Goal: Browse casually: Explore the website without a specific task or goal

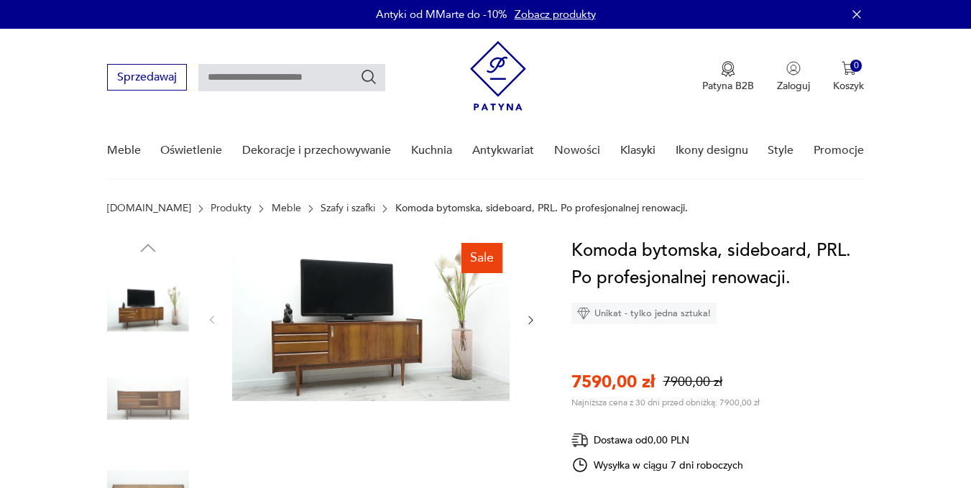
scroll to position [72, 0]
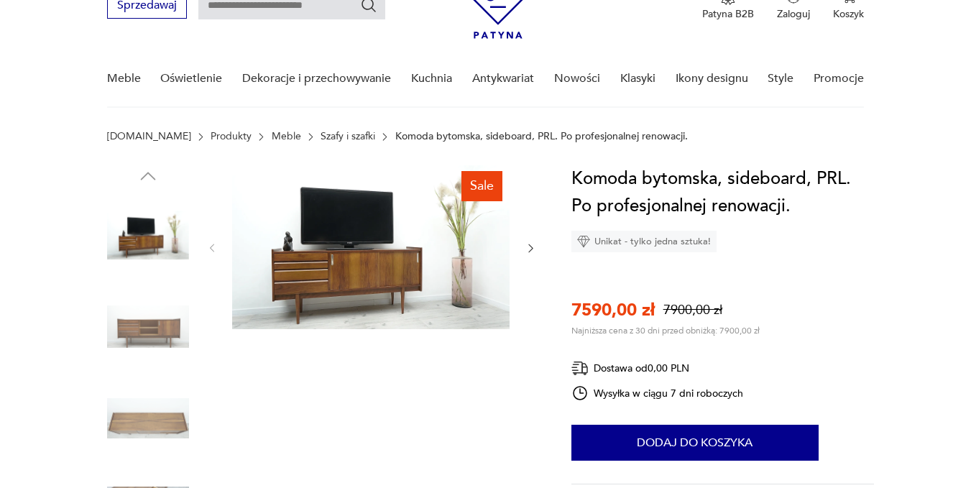
click at [532, 249] on icon "button" at bounding box center [531, 248] width 12 height 12
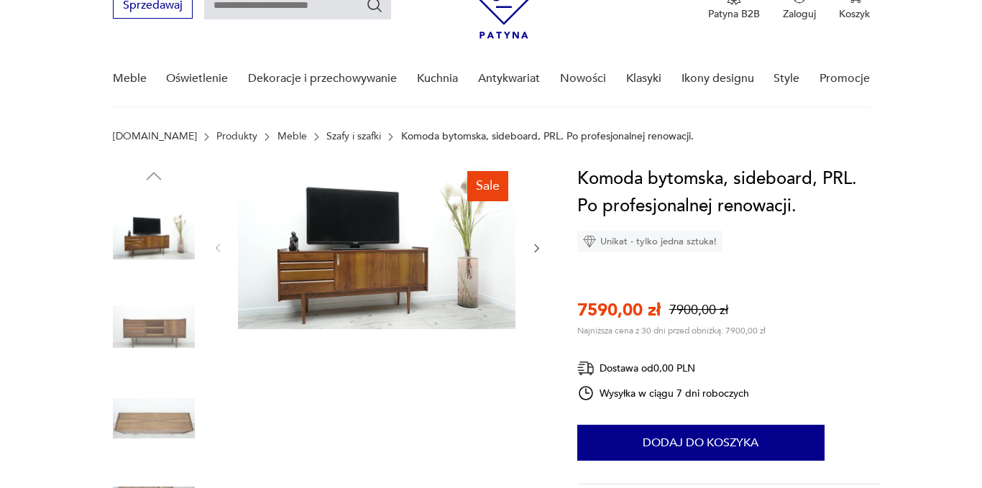
scroll to position [0, 0]
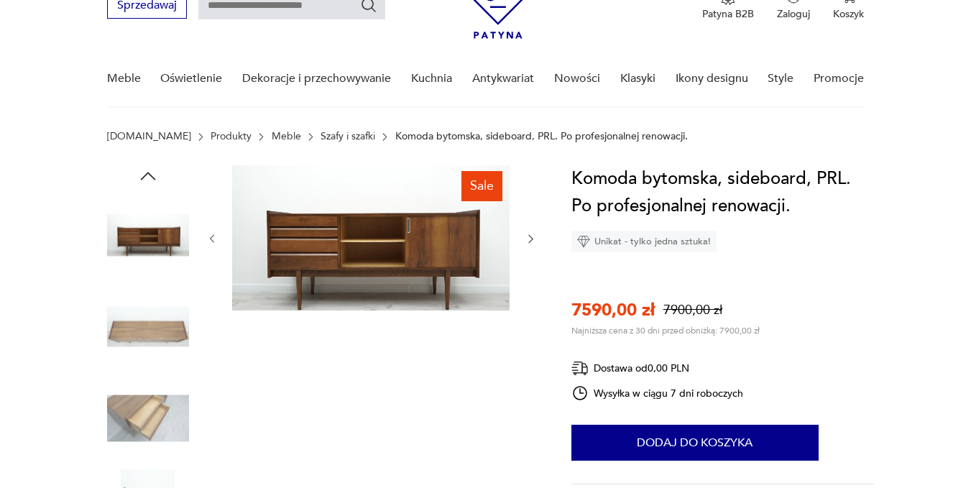
click at [361, 267] on img at bounding box center [370, 237] width 277 height 145
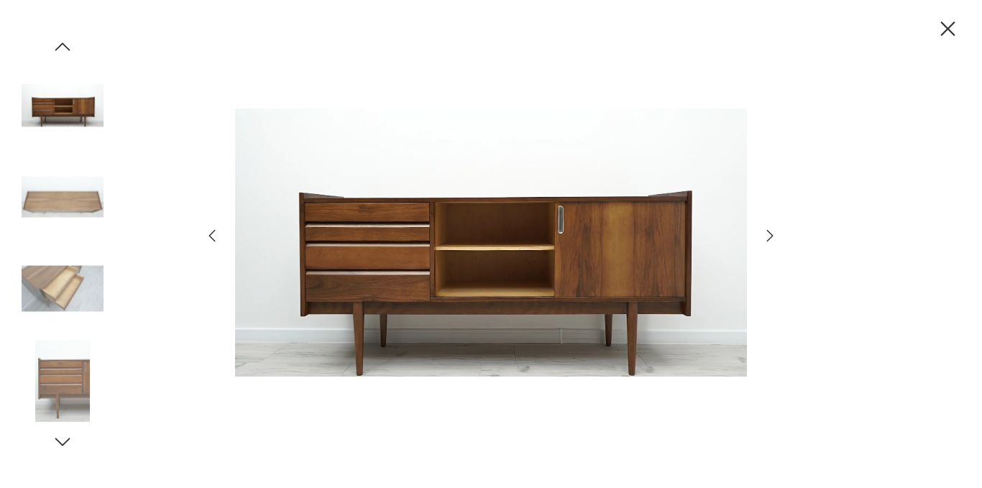
click at [767, 238] on icon "button" at bounding box center [769, 235] width 17 height 17
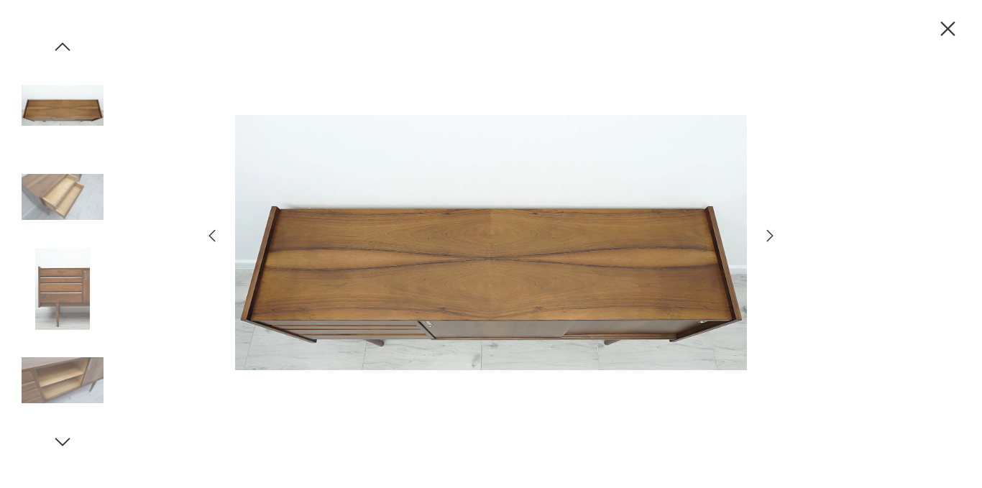
click at [767, 238] on icon "button" at bounding box center [769, 235] width 17 height 17
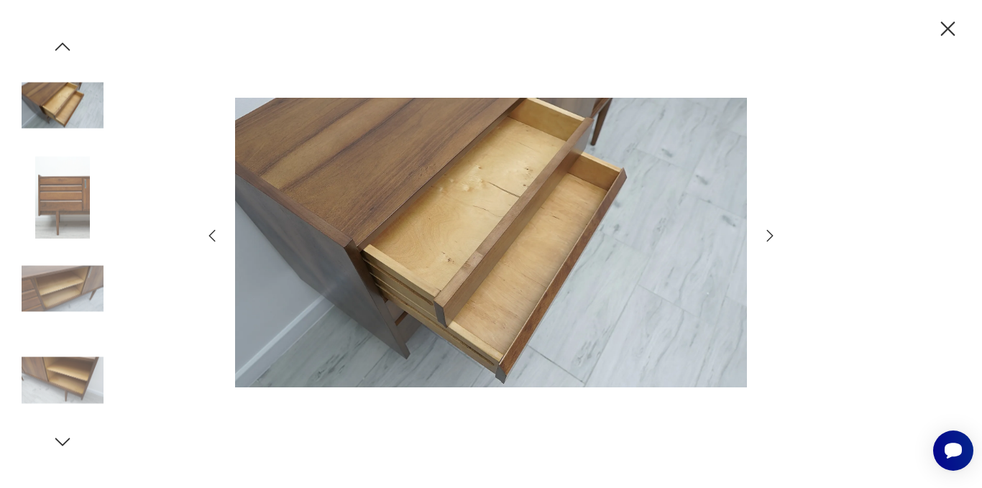
click at [763, 243] on icon "button" at bounding box center [769, 235] width 17 height 17
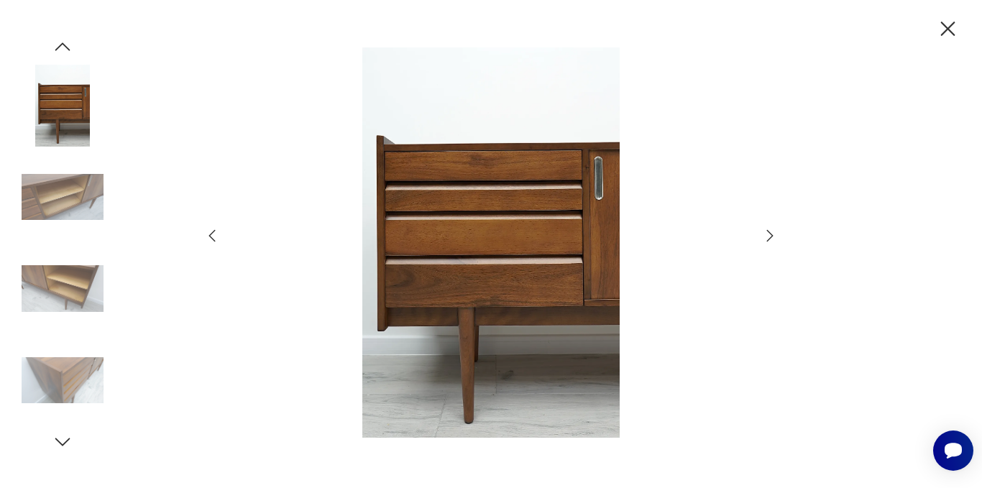
click at [763, 243] on icon "button" at bounding box center [769, 235] width 17 height 17
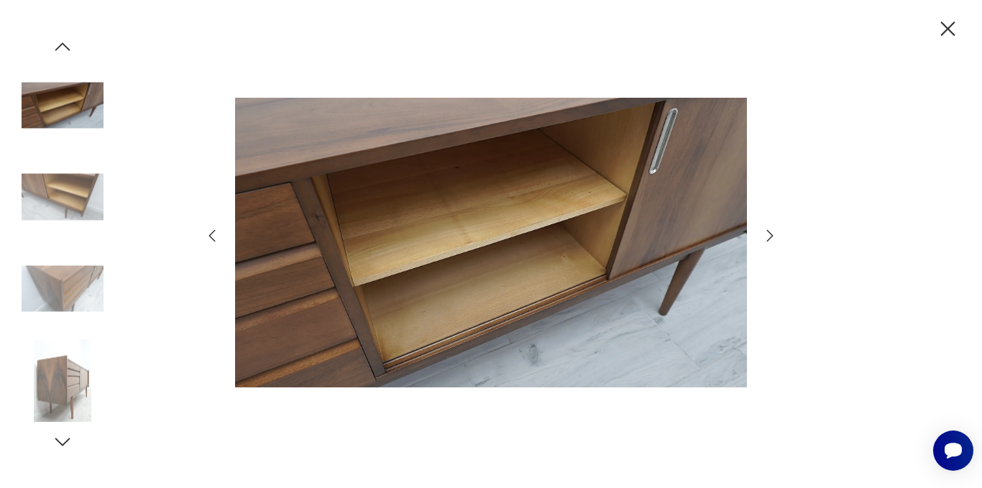
click at [763, 243] on icon "button" at bounding box center [769, 235] width 17 height 17
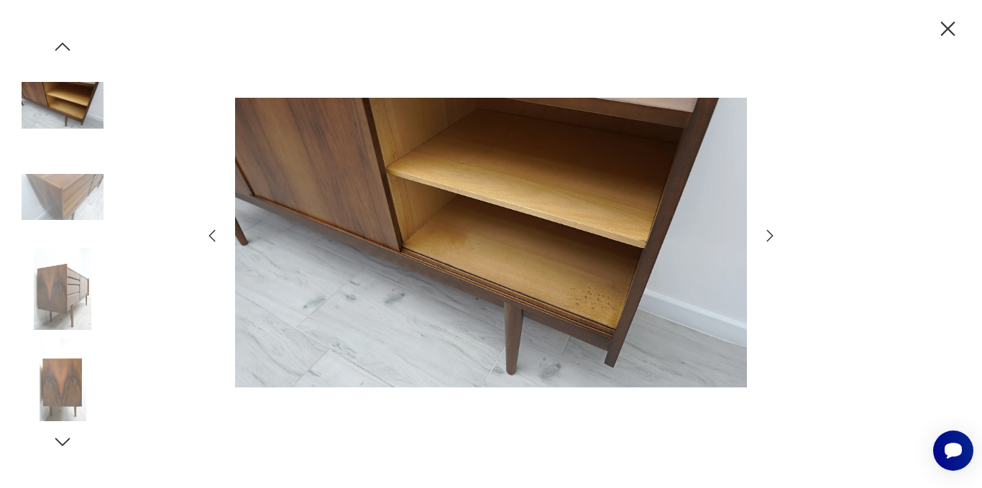
click at [763, 243] on icon "button" at bounding box center [769, 235] width 17 height 17
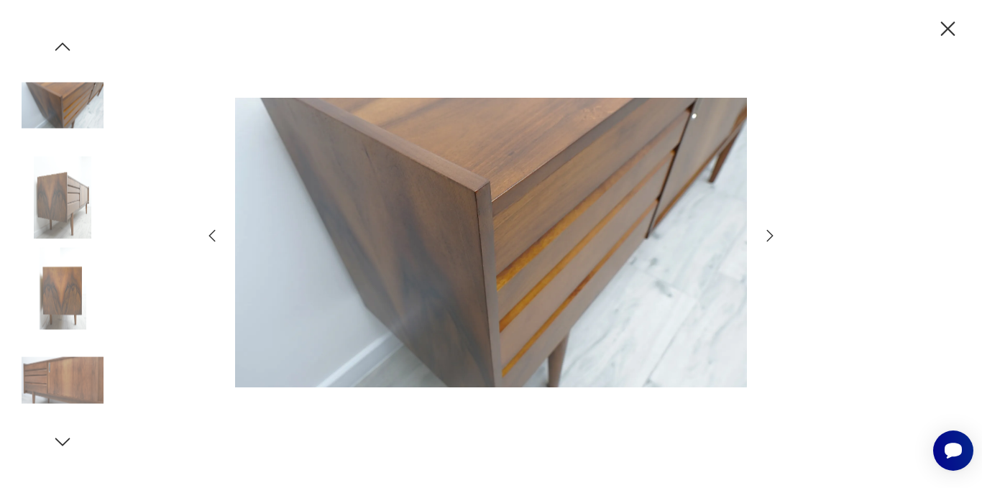
click at [206, 239] on icon "button" at bounding box center [211, 235] width 17 height 17
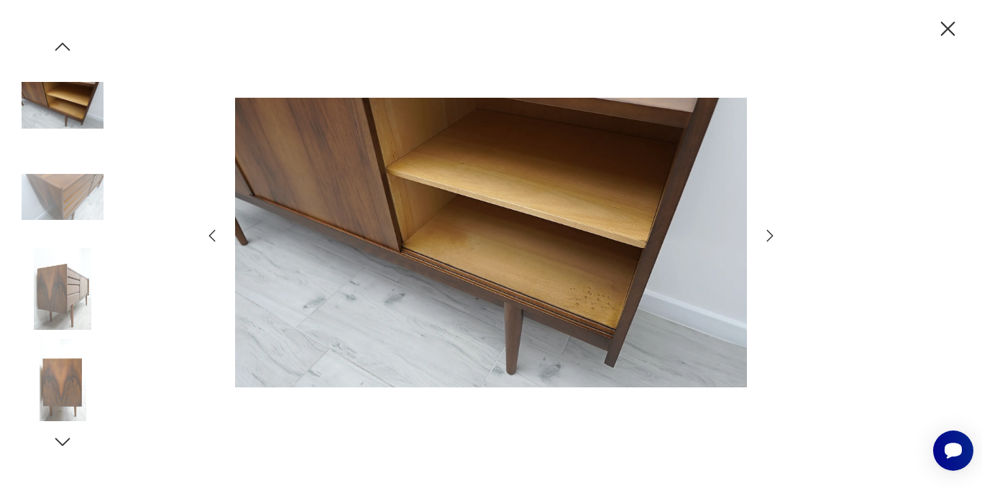
click at [595, 269] on img at bounding box center [491, 242] width 512 height 390
click at [941, 27] on icon "button" at bounding box center [947, 29] width 25 height 25
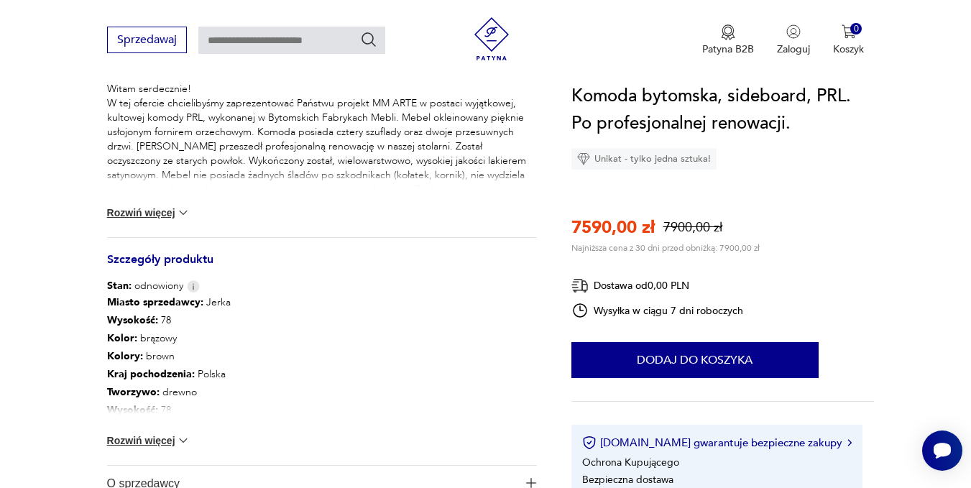
scroll to position [647, 0]
